Goal: Task Accomplishment & Management: Manage account settings

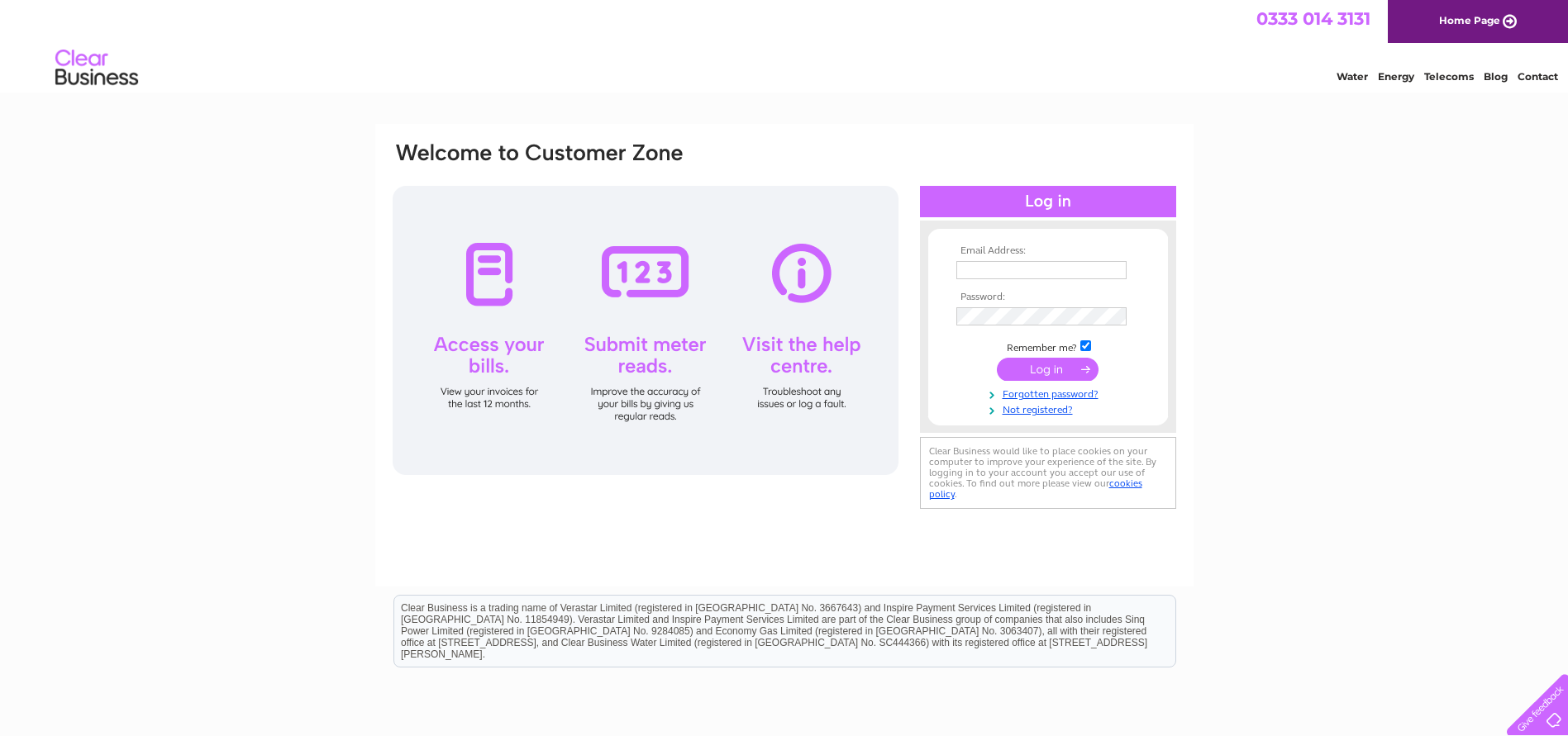
type input "hallamandsutherns@outlook.com"
click at [1033, 372] on input "submit" at bounding box center [1048, 369] width 102 height 23
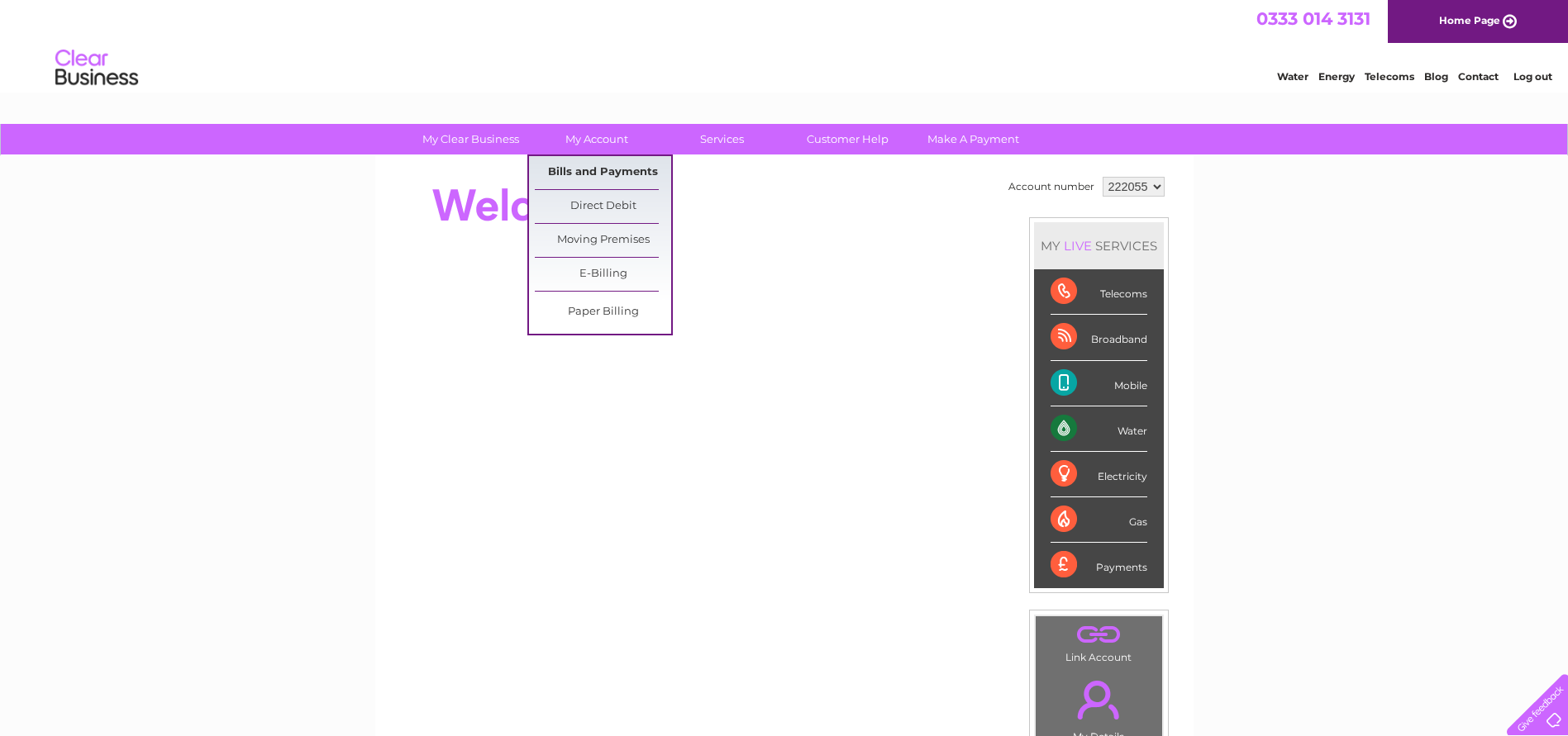
click at [575, 172] on link "Bills and Payments" at bounding box center [603, 172] width 136 height 33
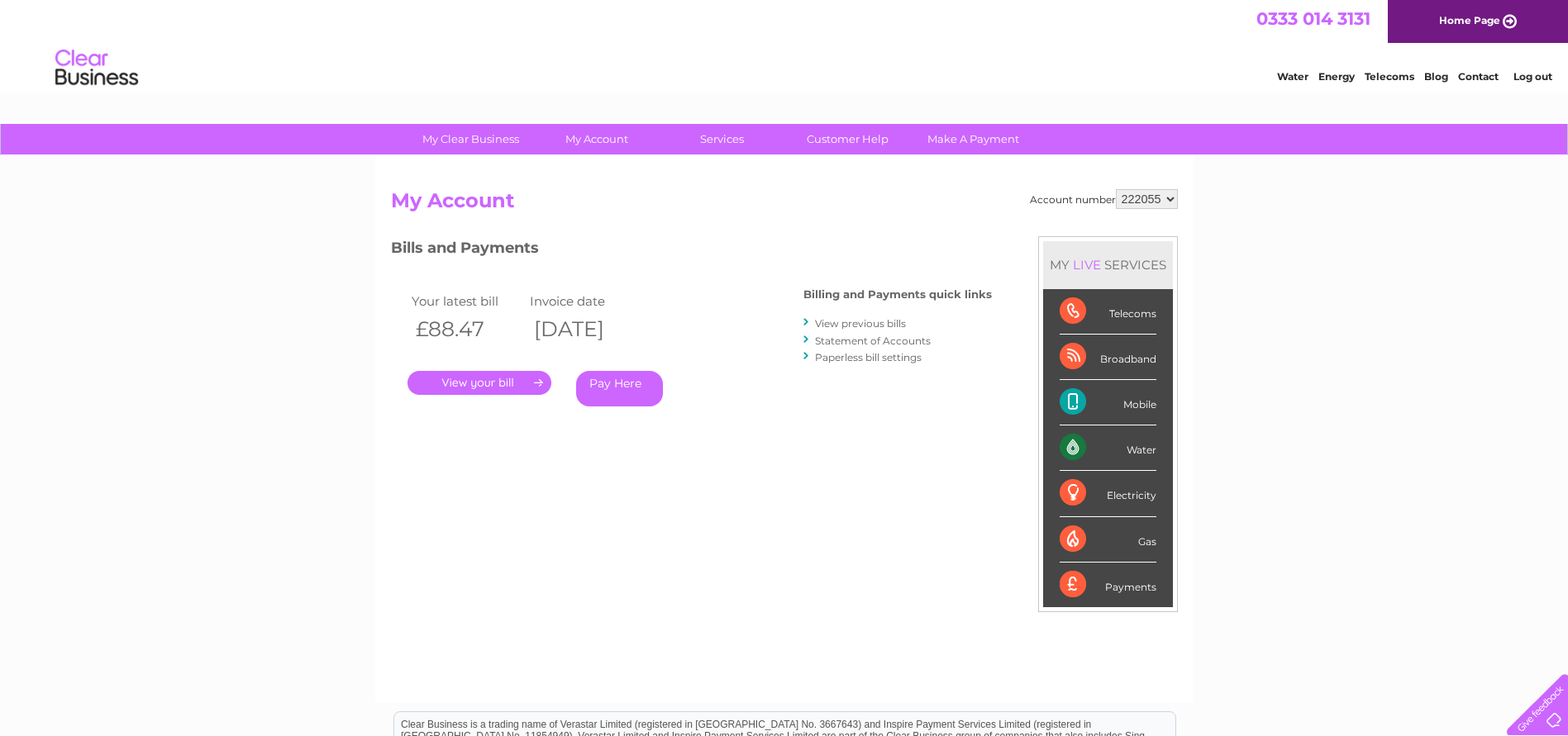
click at [505, 385] on link "." at bounding box center [479, 382] width 144 height 24
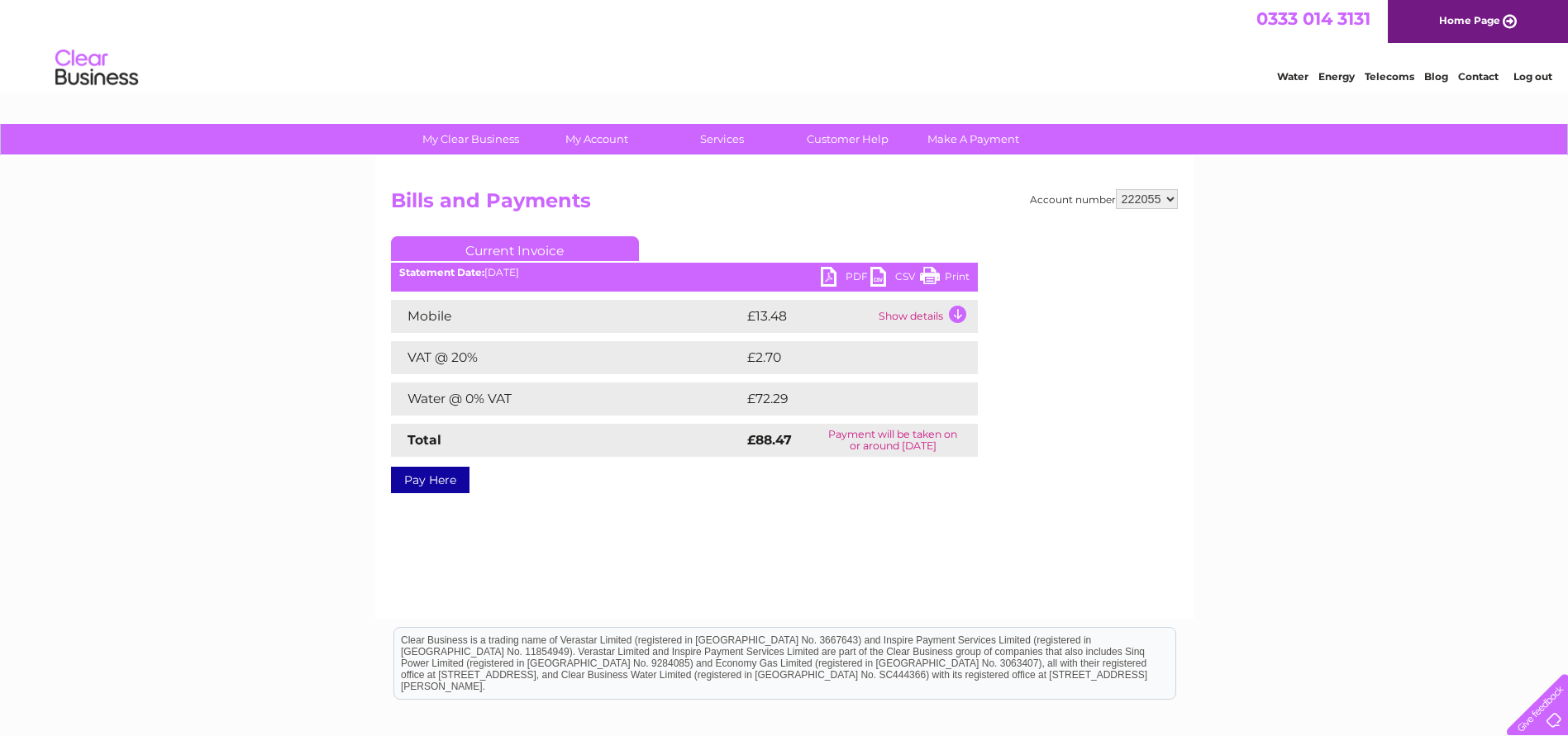
click at [829, 272] on link "PDF" at bounding box center [845, 279] width 50 height 24
